Goal: Task Accomplishment & Management: Use online tool/utility

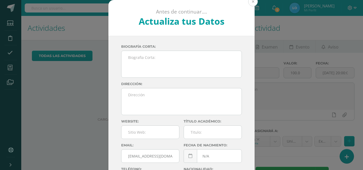
click at [253, 3] on button at bounding box center [253, 2] width 10 height 10
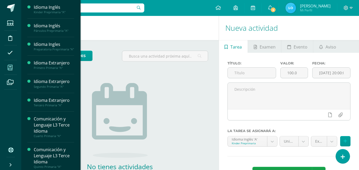
click at [13, 69] on span at bounding box center [10, 68] width 12 height 12
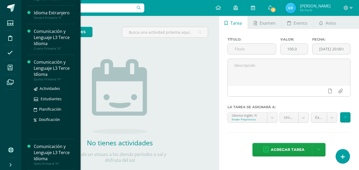
scroll to position [34, 0]
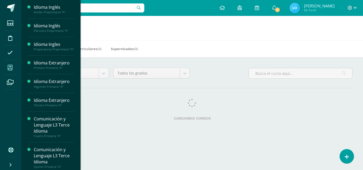
click at [12, 70] on icon at bounding box center [10, 67] width 5 height 5
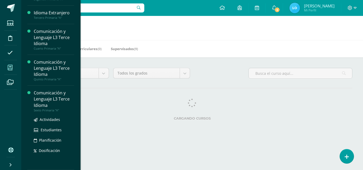
scroll to position [91, 0]
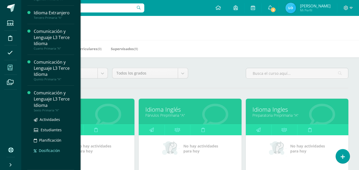
scroll to position [91, 0]
click at [45, 110] on div "Sexto Primaria "A"" at bounding box center [54, 111] width 40 height 4
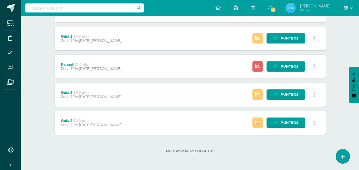
scroll to position [14, 0]
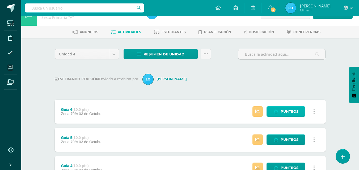
click at [272, 110] on link "Punteos" at bounding box center [285, 111] width 39 height 10
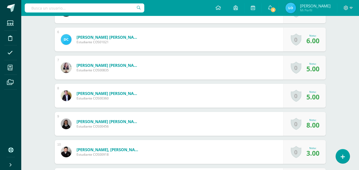
scroll to position [293, 0]
click at [314, 98] on span "5.00" at bounding box center [312, 96] width 13 height 9
click at [312, 98] on span "5.00" at bounding box center [312, 96] width 13 height 9
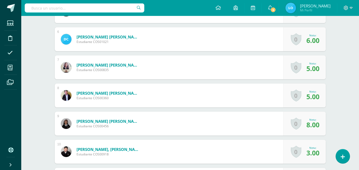
click at [312, 98] on span "5.00" at bounding box center [312, 96] width 13 height 9
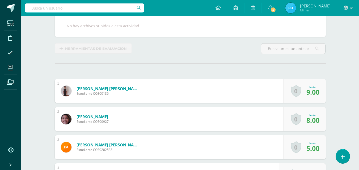
scroll to position [0, 0]
